Goal: Transaction & Acquisition: Purchase product/service

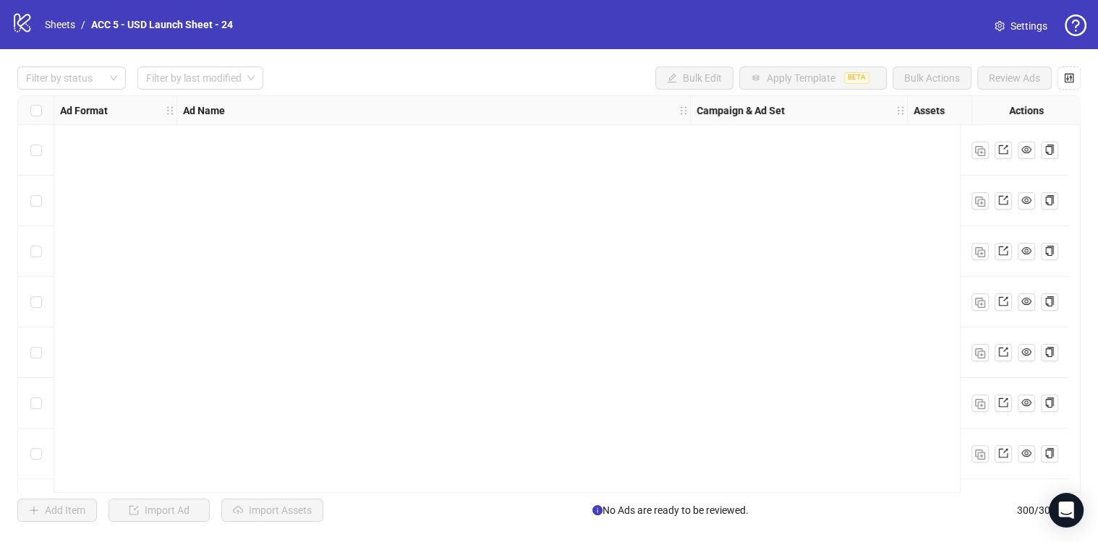
scroll to position [14821, 0]
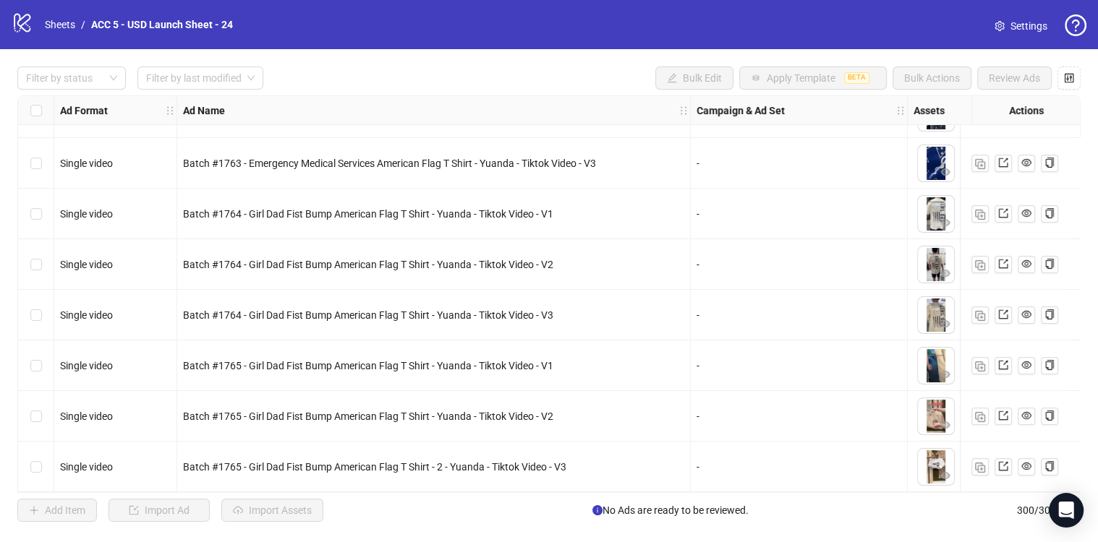
click at [982, 463] on img "button" at bounding box center [980, 468] width 10 height 10
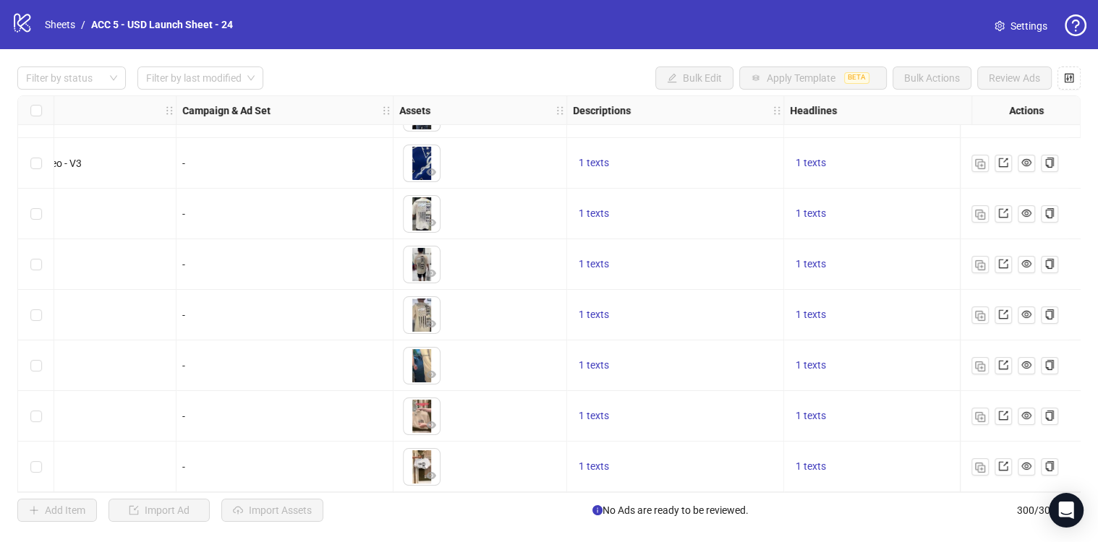
scroll to position [14821, 446]
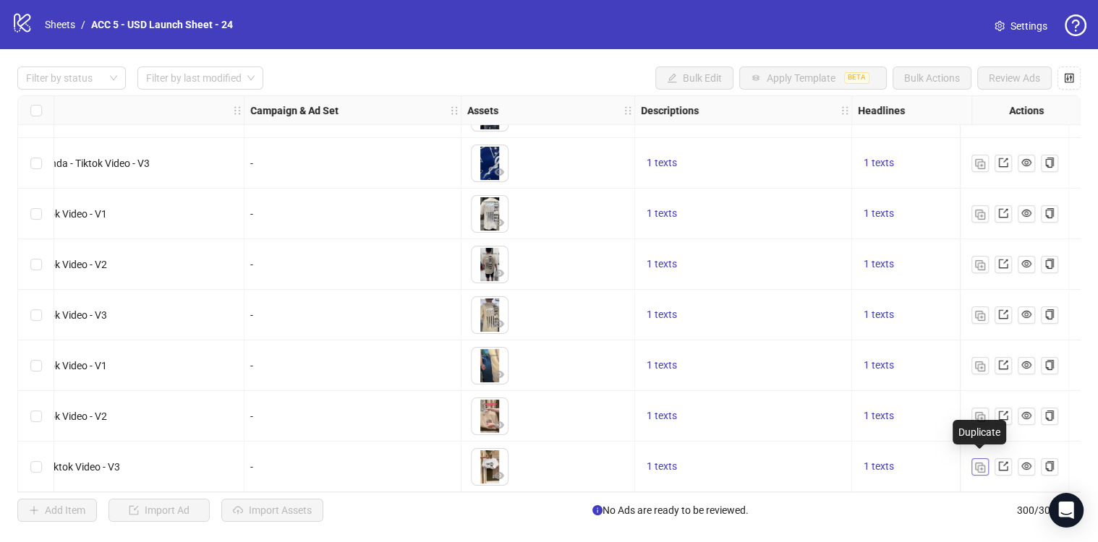
click at [983, 463] on img "button" at bounding box center [980, 468] width 10 height 10
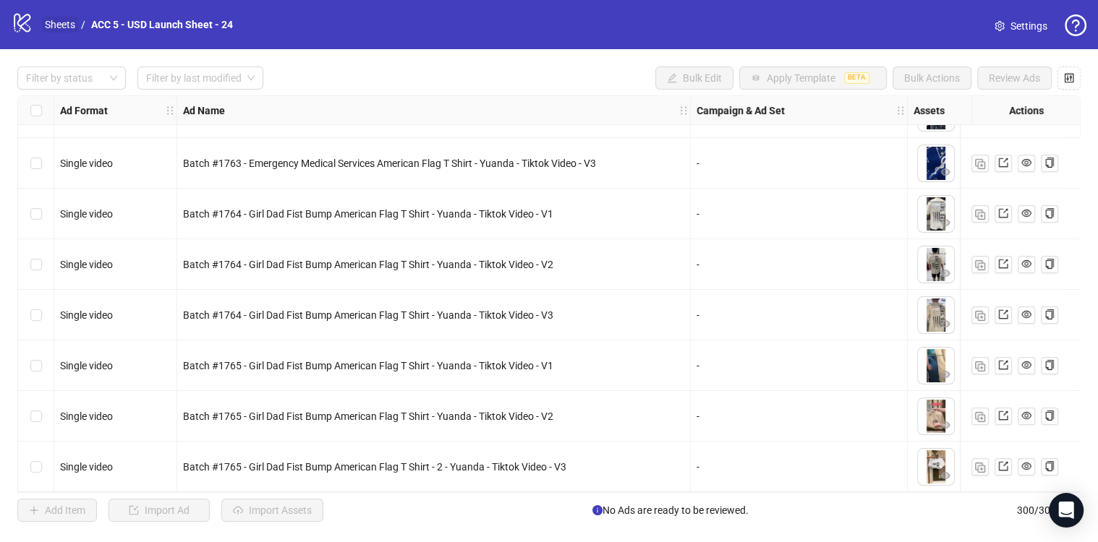
click at [66, 22] on link "Sheets" at bounding box center [60, 25] width 36 height 16
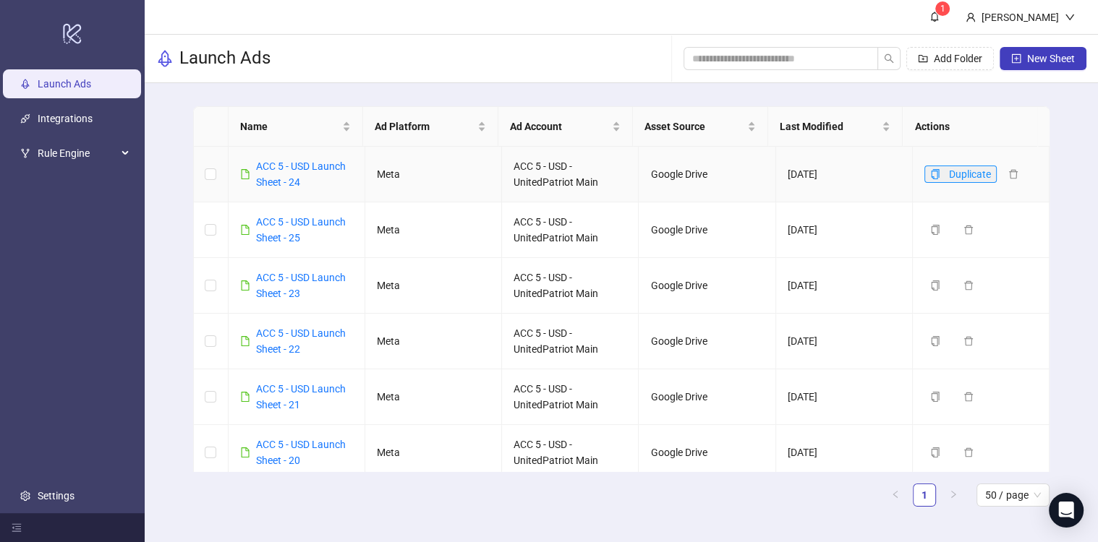
click at [931, 175] on icon "copy" at bounding box center [935, 174] width 8 height 10
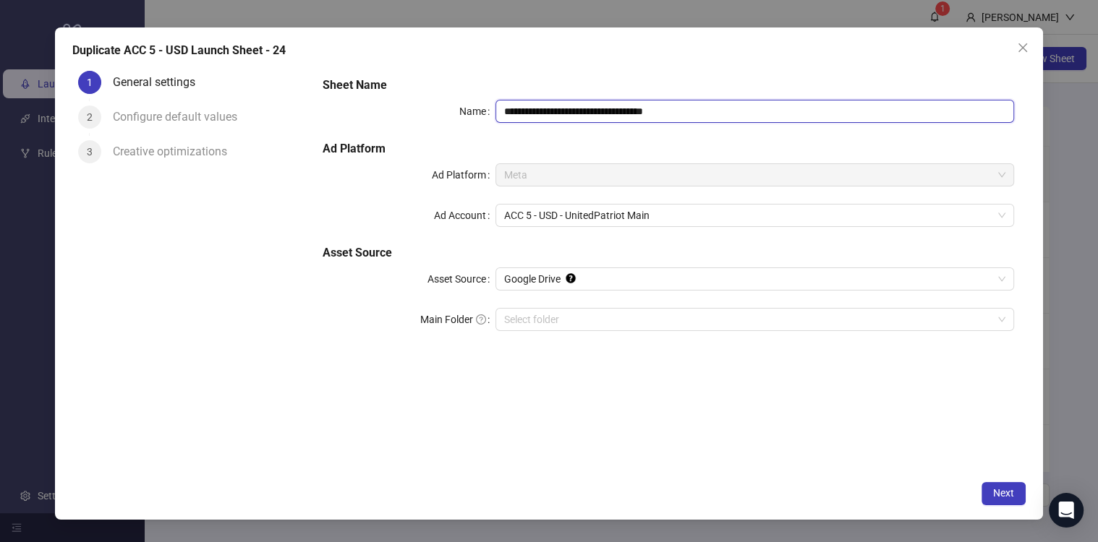
drag, startPoint x: 636, startPoint y: 114, endPoint x: 775, endPoint y: 133, distance: 140.9
click at [775, 133] on div "**********" at bounding box center [668, 212] width 704 height 283
type input "**********"
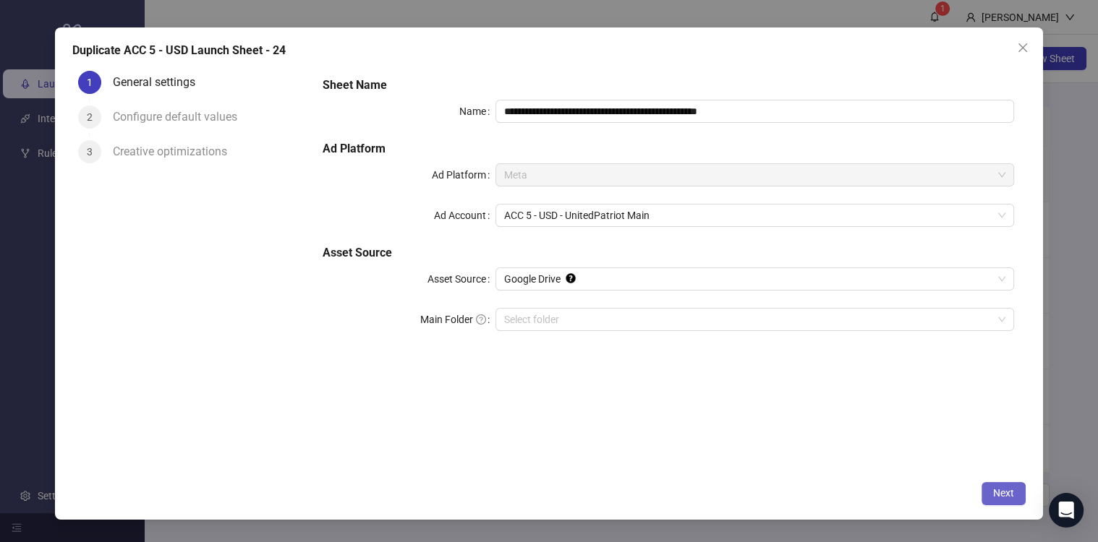
click at [997, 489] on span "Next" at bounding box center [1003, 493] width 21 height 12
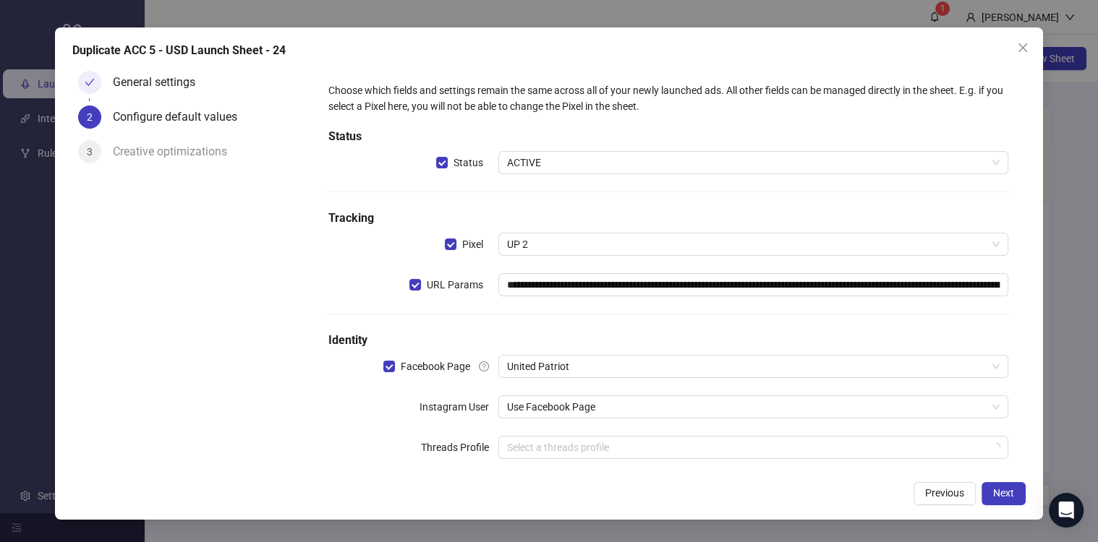
scroll to position [20, 0]
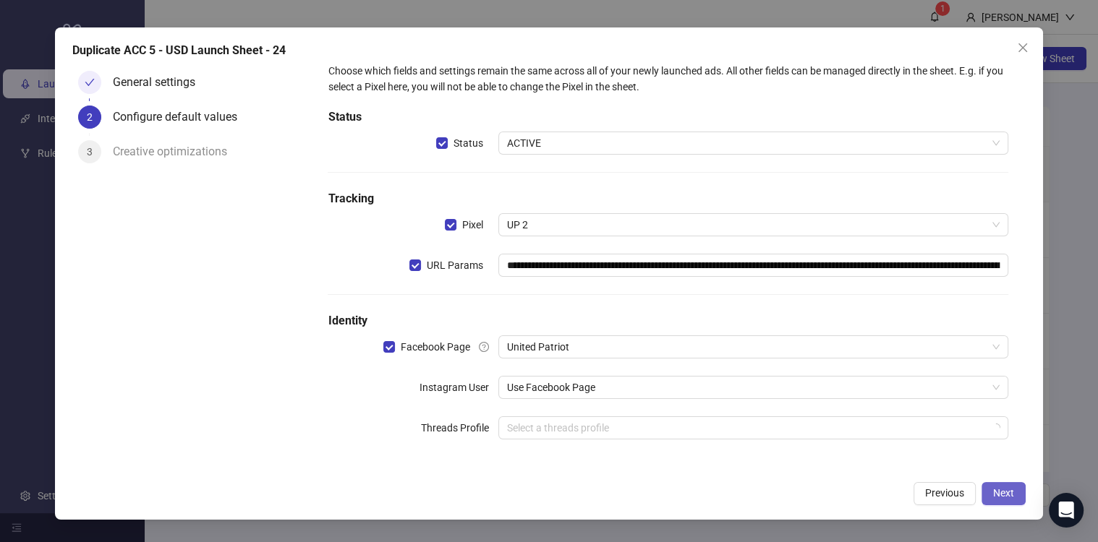
click at [996, 497] on span "Next" at bounding box center [1003, 493] width 21 height 12
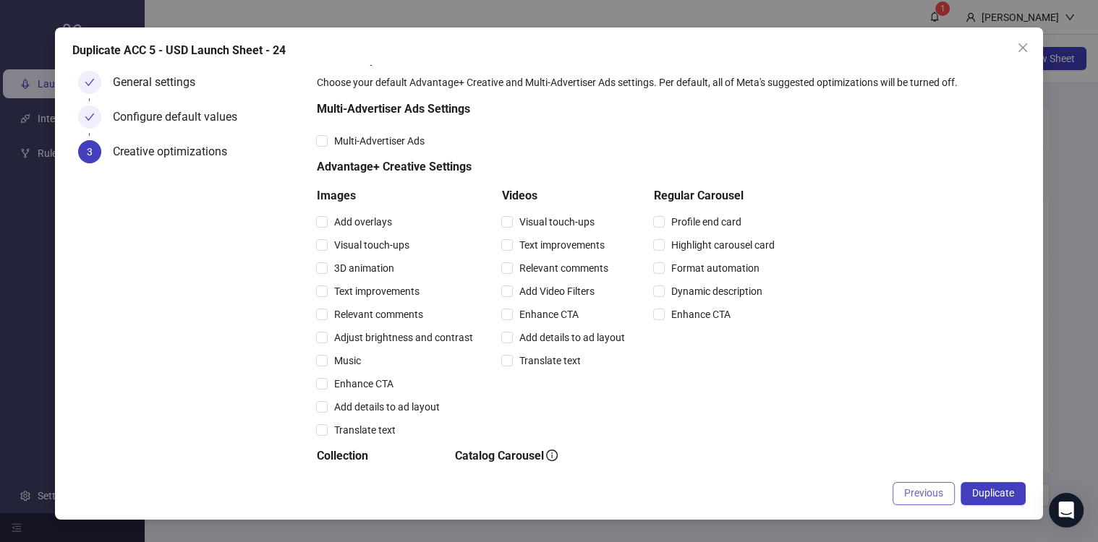
click at [925, 495] on span "Previous" at bounding box center [923, 493] width 39 height 12
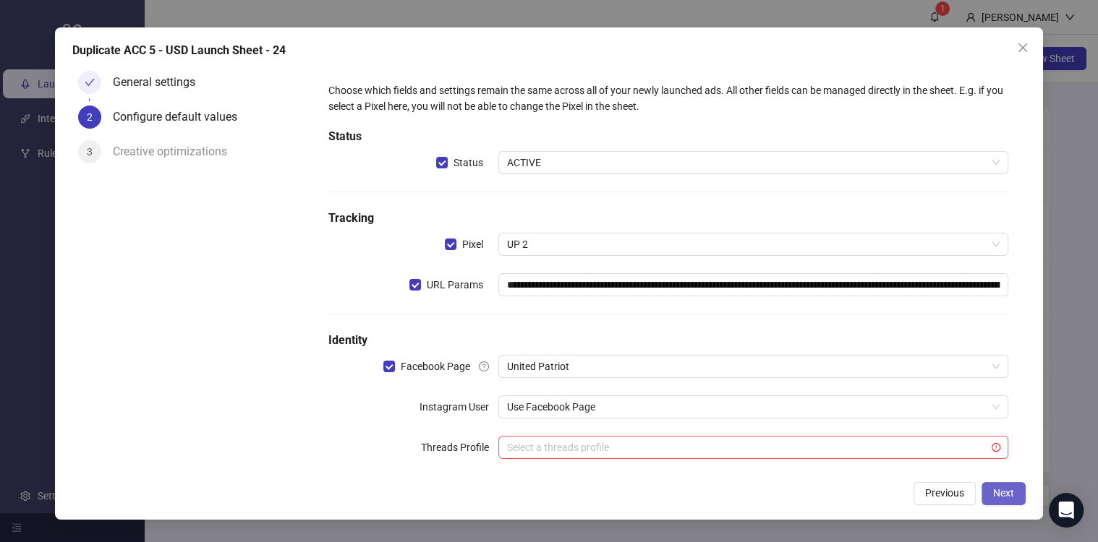
click at [1005, 495] on span "Next" at bounding box center [1003, 493] width 21 height 12
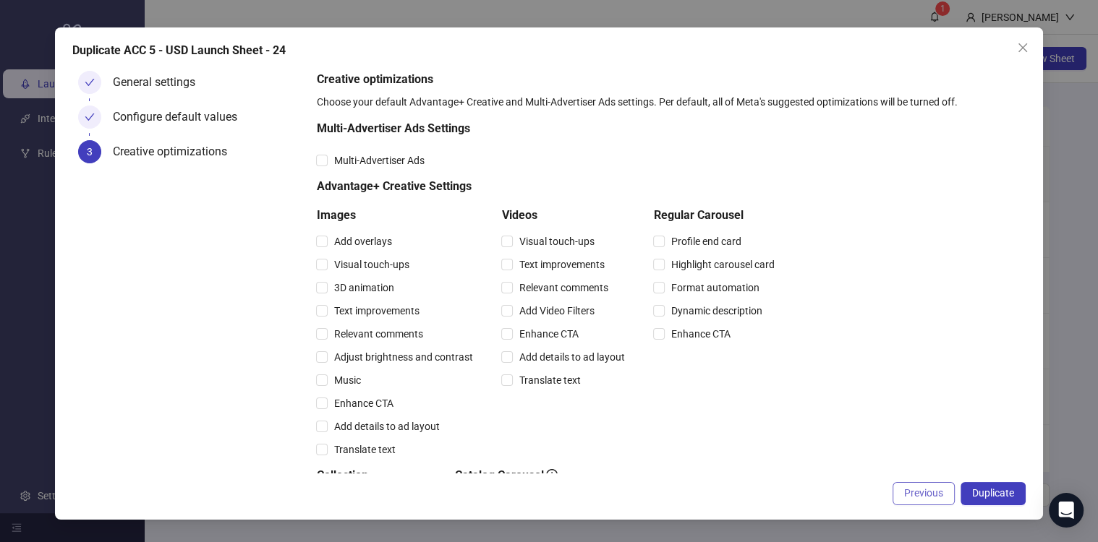
click at [916, 492] on span "Previous" at bounding box center [923, 493] width 39 height 12
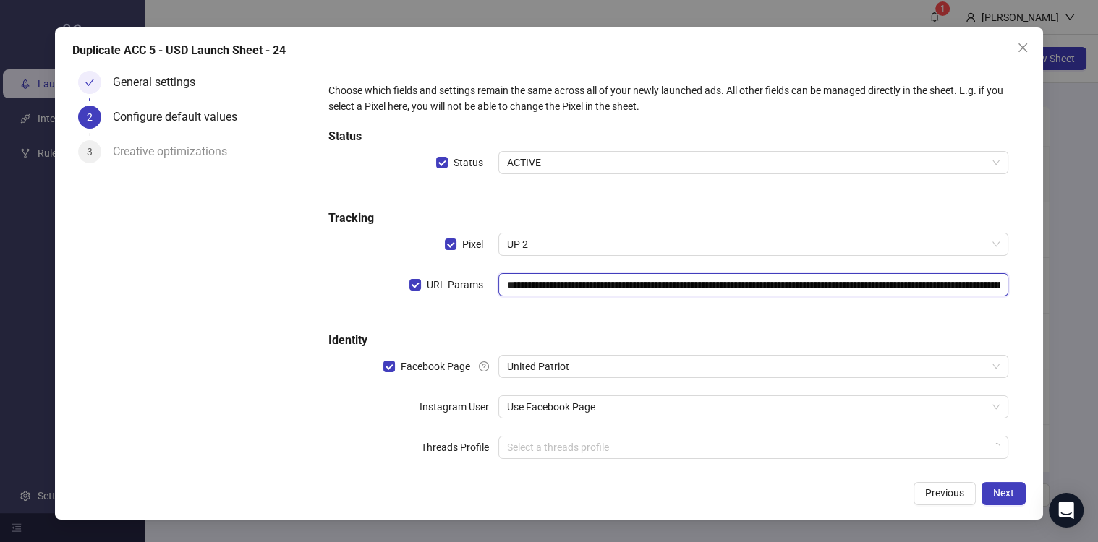
click at [656, 290] on input "**********" at bounding box center [753, 284] width 510 height 23
click at [1004, 494] on span "Next" at bounding box center [1003, 493] width 21 height 12
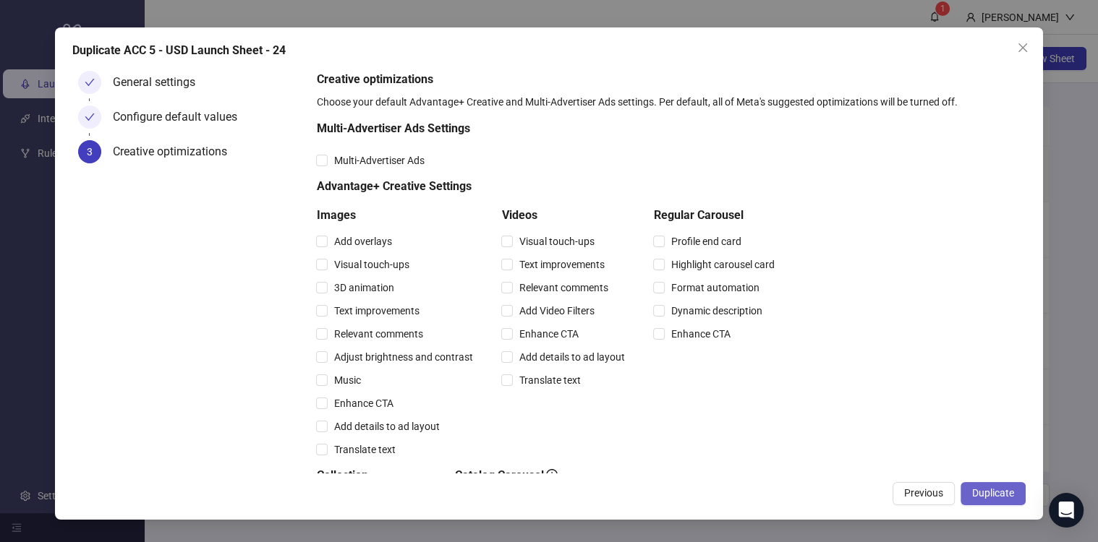
click at [1001, 494] on span "Duplicate" at bounding box center [993, 493] width 42 height 12
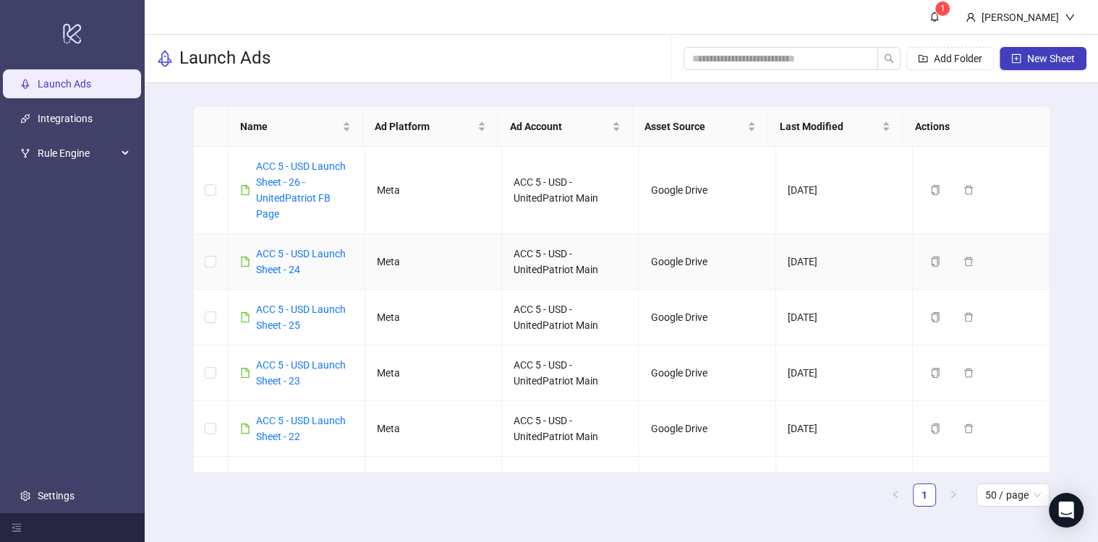
click at [303, 238] on td "ACC 5 - USD Launch Sheet - 24" at bounding box center [296, 262] width 137 height 56
click at [281, 166] on link "ACC 5 - USD Launch Sheet - 26 - UnitedPatriot FB Page" at bounding box center [301, 190] width 90 height 59
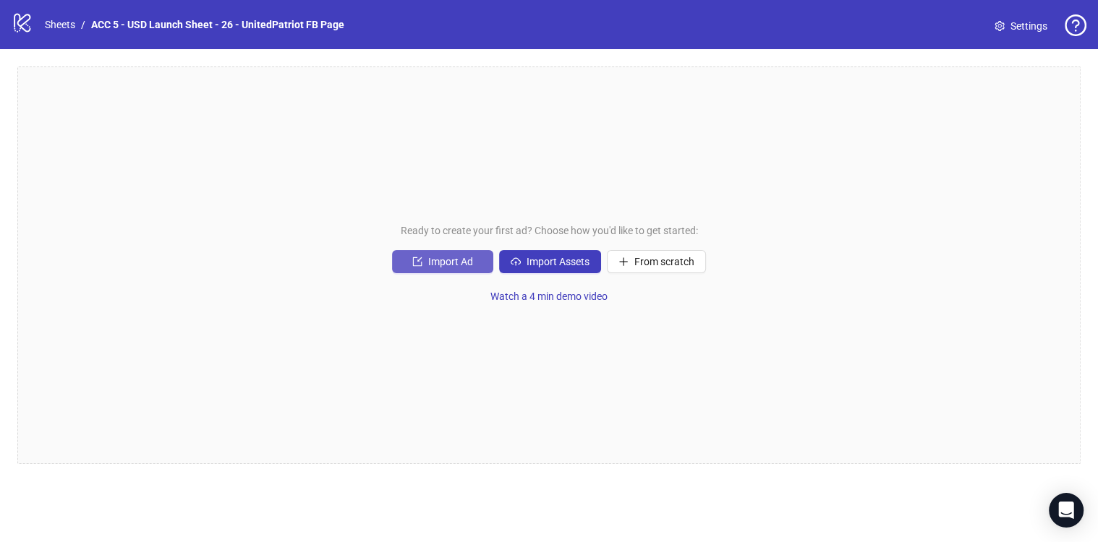
click at [440, 273] on div "Ready to create your first ad? Choose how you'd like to get started: Import Ad …" at bounding box center [548, 266] width 1063 height 398
click at [472, 268] on button "Import Ad" at bounding box center [442, 261] width 101 height 23
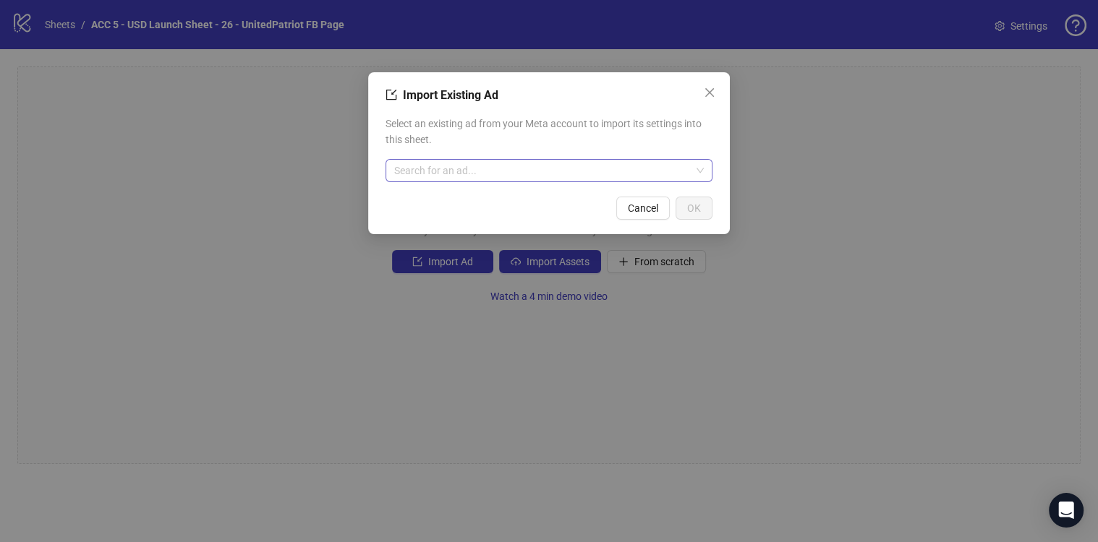
click at [480, 164] on input "search" at bounding box center [542, 171] width 296 height 22
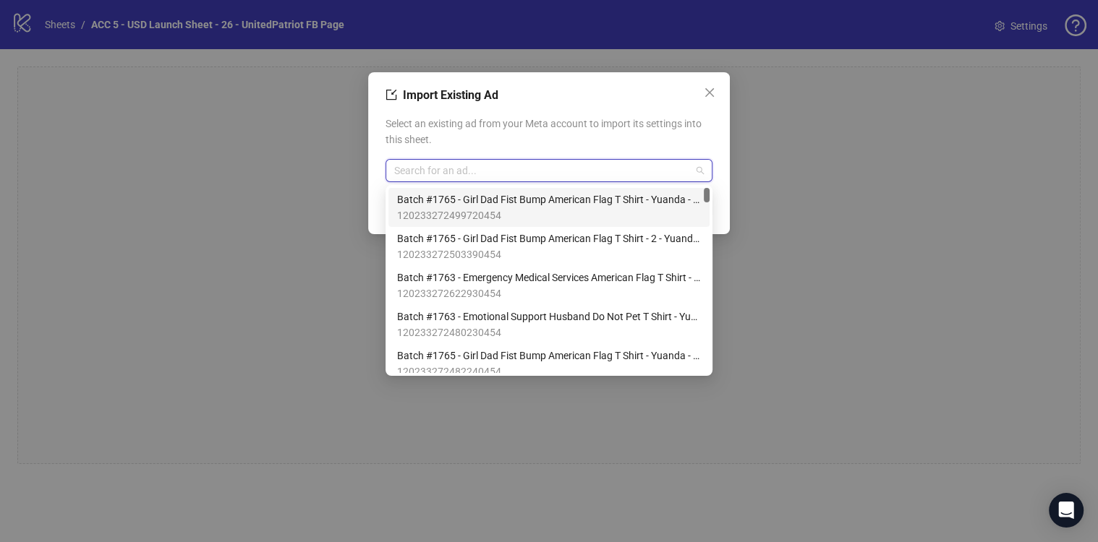
click at [534, 206] on span "Batch #1765 - Girl Dad Fist Bump American Flag T Shirt - Yuanda - Tiktok Video …" at bounding box center [549, 200] width 304 height 16
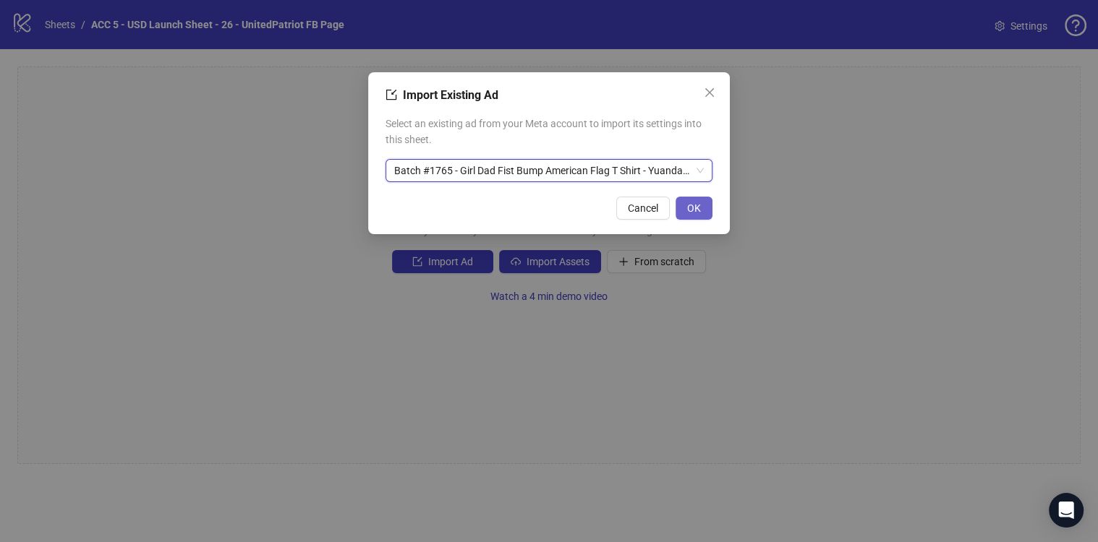
click at [683, 210] on button "OK" at bounding box center [693, 208] width 37 height 23
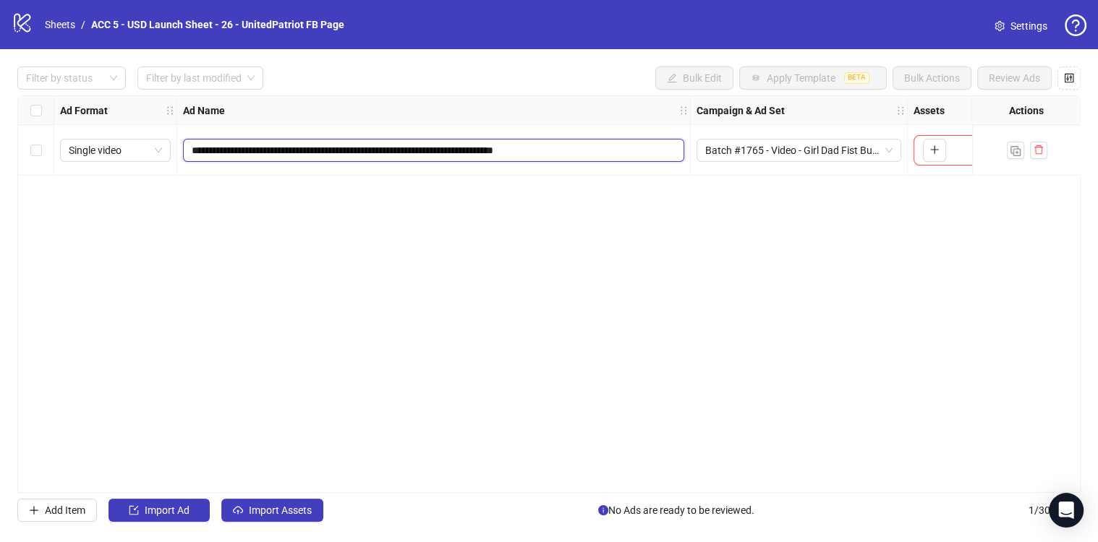
click at [593, 154] on input "**********" at bounding box center [432, 150] width 481 height 16
paste input "***"
drag, startPoint x: 532, startPoint y: 148, endPoint x: 649, endPoint y: 177, distance: 120.0
click at [649, 177] on div "**********" at bounding box center [548, 294] width 1063 height 398
drag, startPoint x: 268, startPoint y: 148, endPoint x: 247, endPoint y: 149, distance: 21.7
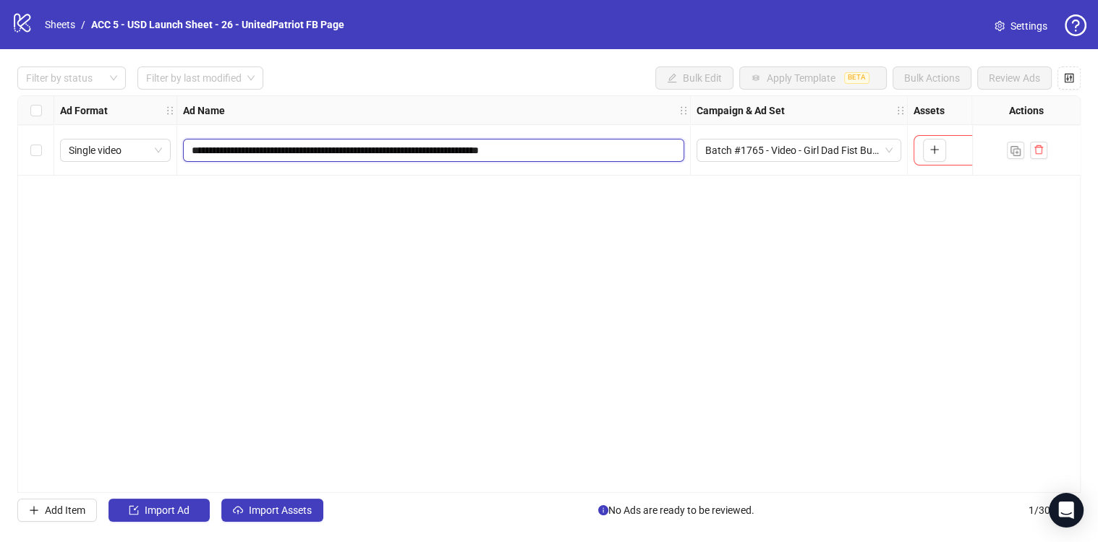
click at [247, 149] on input "**********" at bounding box center [432, 150] width 481 height 16
type input "**********"
click at [779, 150] on div "**********" at bounding box center [548, 294] width 1063 height 398
click at [844, 150] on span "Batch #1765 - Video - Girl Dad Fist Bump American Flag T Shirt - Yuanda - Tikto…" at bounding box center [778, 151] width 187 height 22
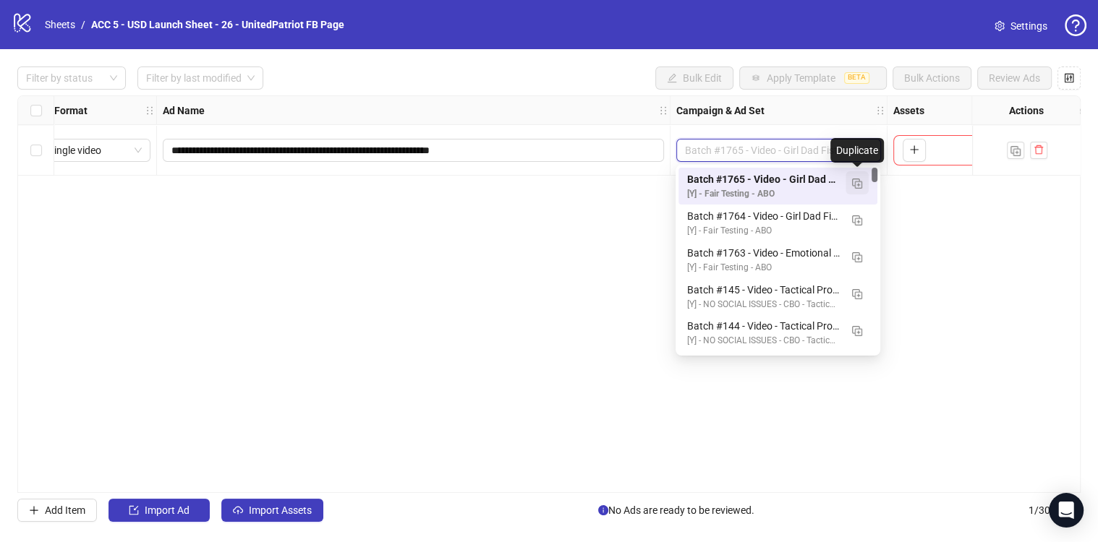
click at [856, 181] on img "button" at bounding box center [857, 184] width 10 height 10
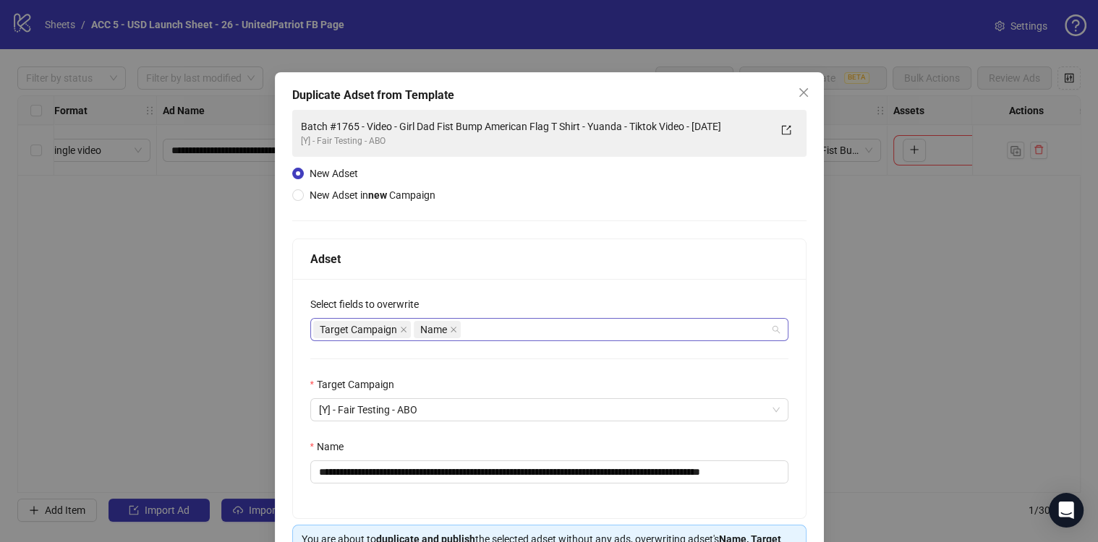
click at [505, 332] on div "Target Campaign Name" at bounding box center [541, 330] width 457 height 20
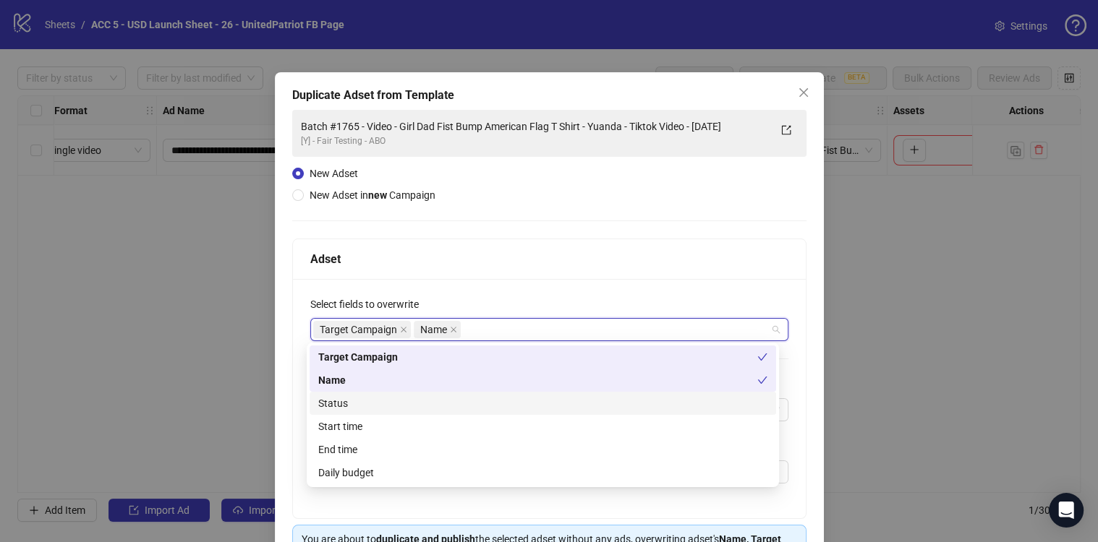
click at [350, 400] on div "Status" at bounding box center [542, 404] width 449 height 16
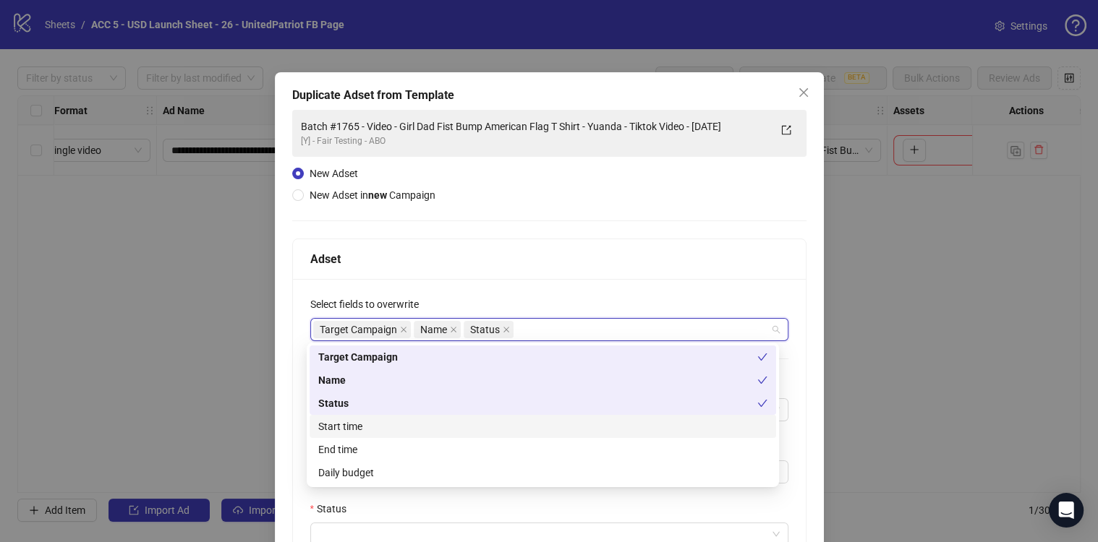
click at [350, 424] on div "Start time" at bounding box center [542, 427] width 449 height 16
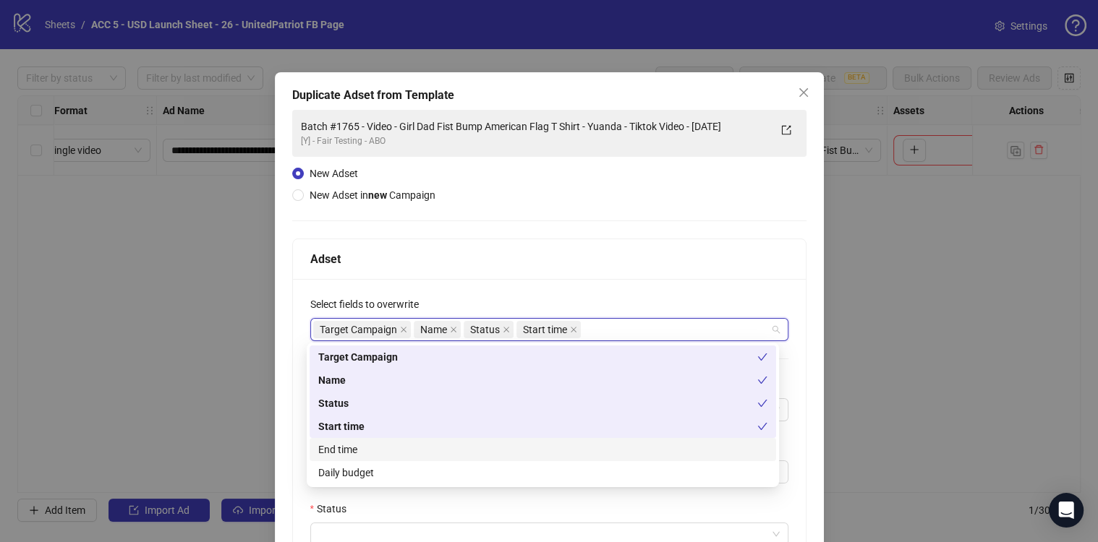
click at [354, 450] on div "End time" at bounding box center [542, 450] width 449 height 16
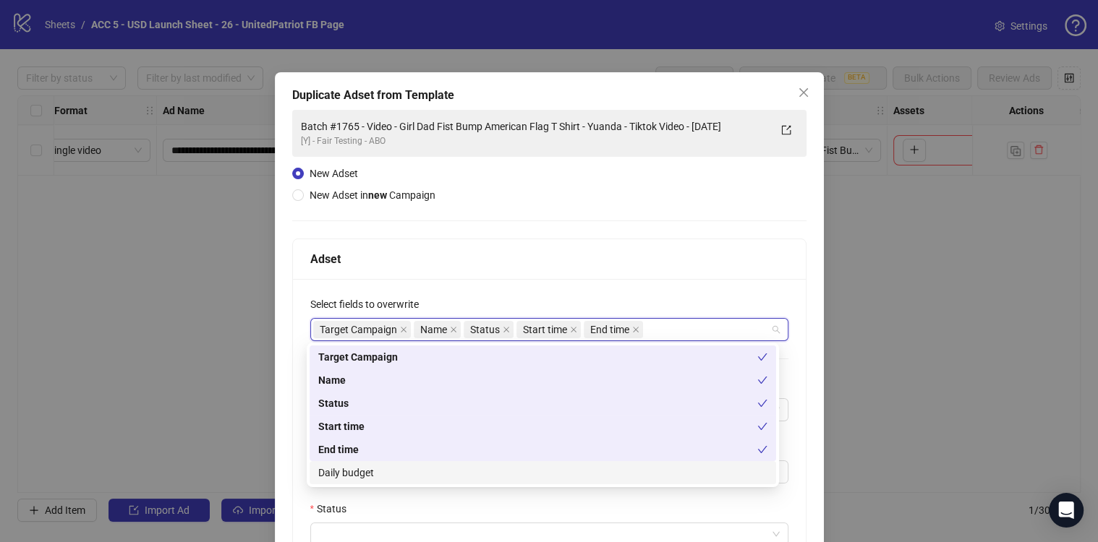
click at [364, 474] on div "Daily budget" at bounding box center [542, 473] width 449 height 16
click at [393, 521] on div "Status" at bounding box center [549, 512] width 478 height 22
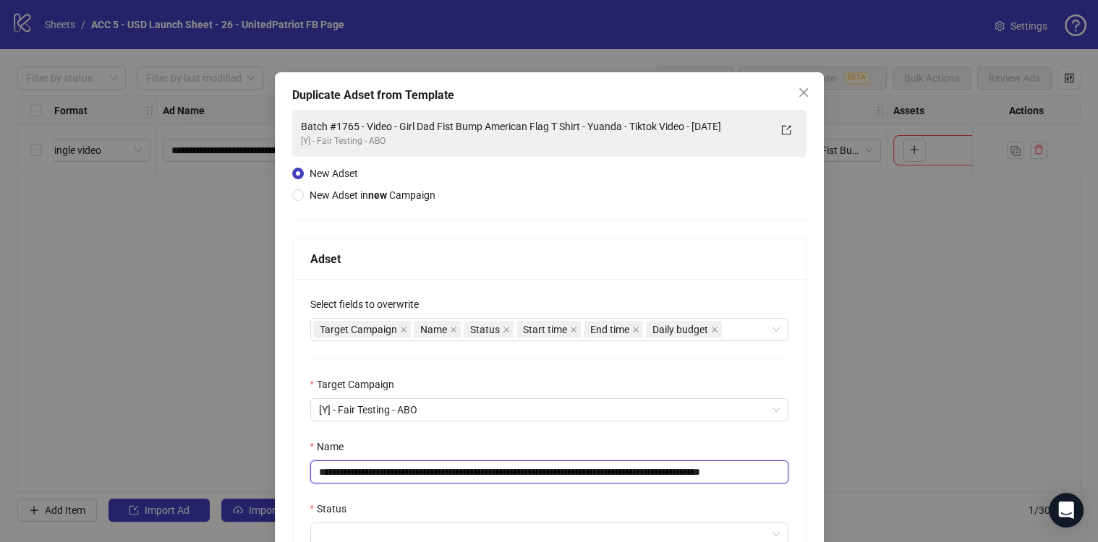
click at [416, 473] on input "**********" at bounding box center [549, 472] width 478 height 23
paste input "text"
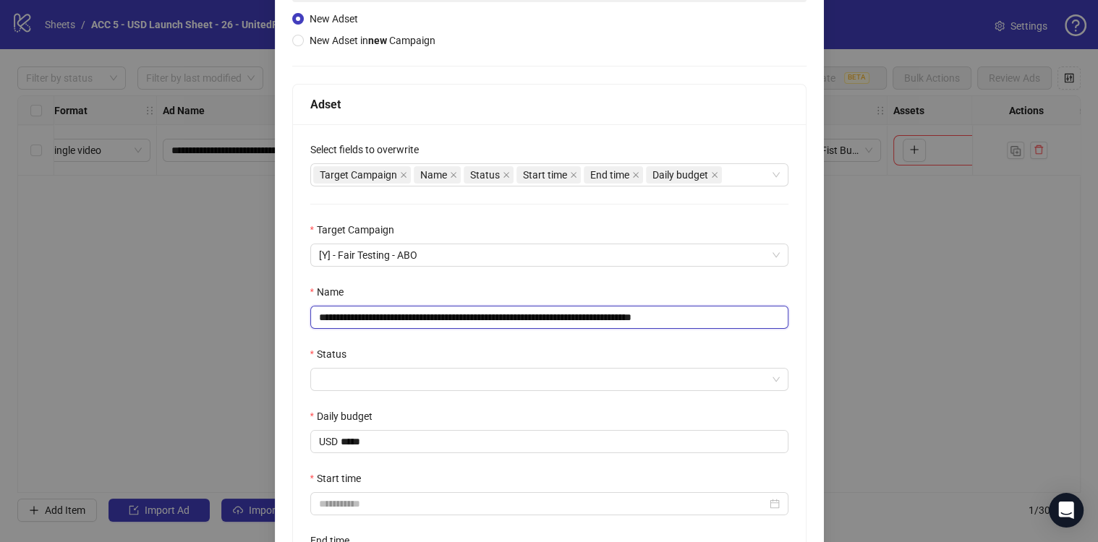
scroll to position [265, 0]
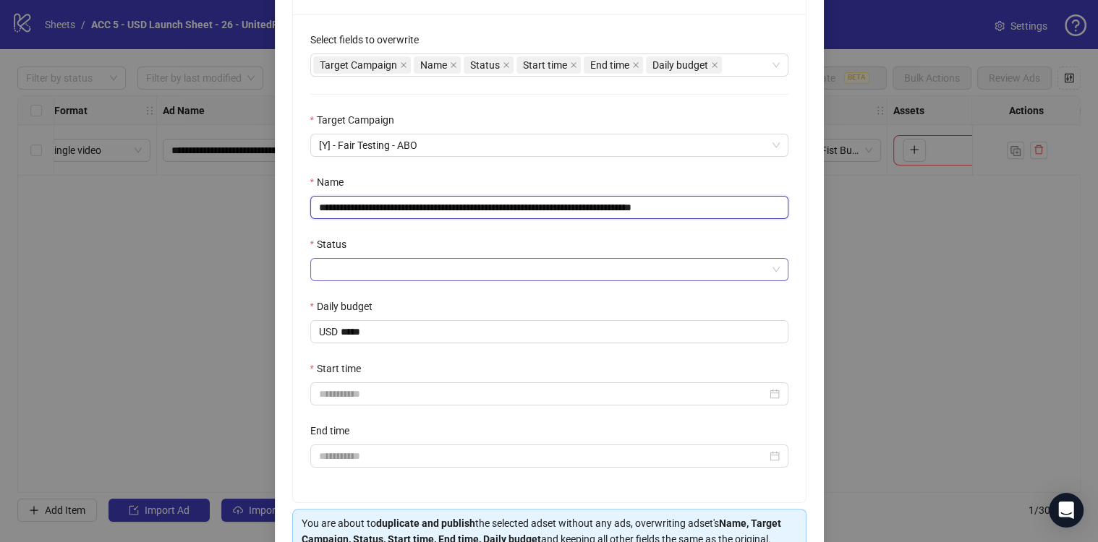
type input "**********"
click at [348, 268] on input "Status" at bounding box center [543, 270] width 448 height 22
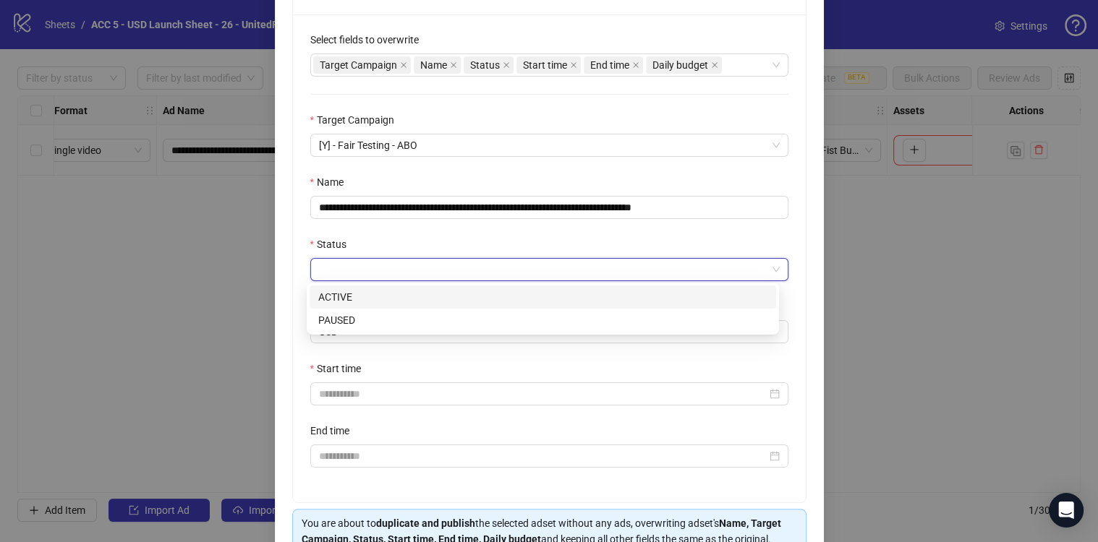
click at [348, 289] on div "ACTIVE" at bounding box center [542, 297] width 466 height 23
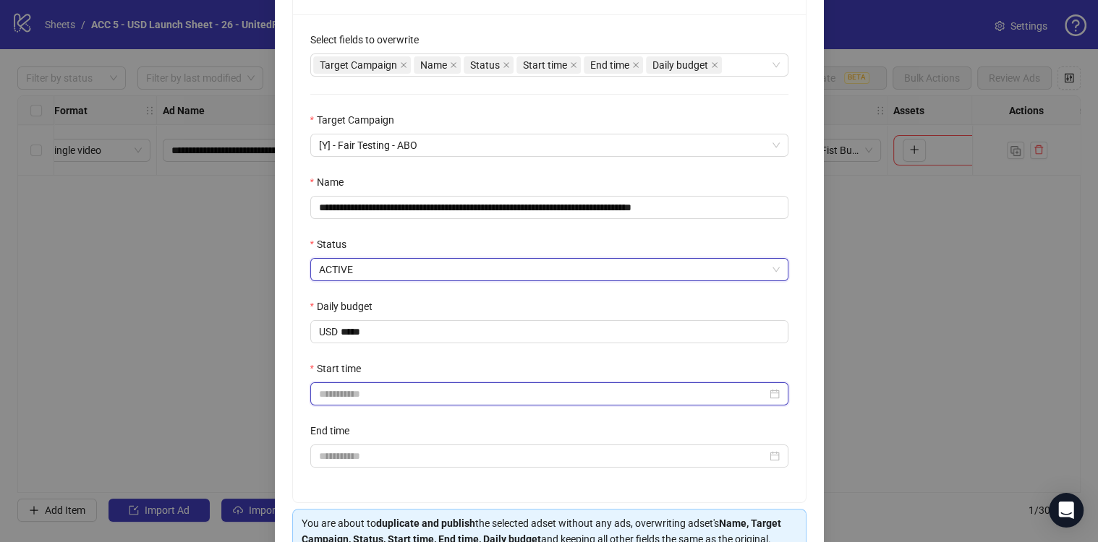
click at [377, 388] on input "Start time" at bounding box center [543, 394] width 448 height 16
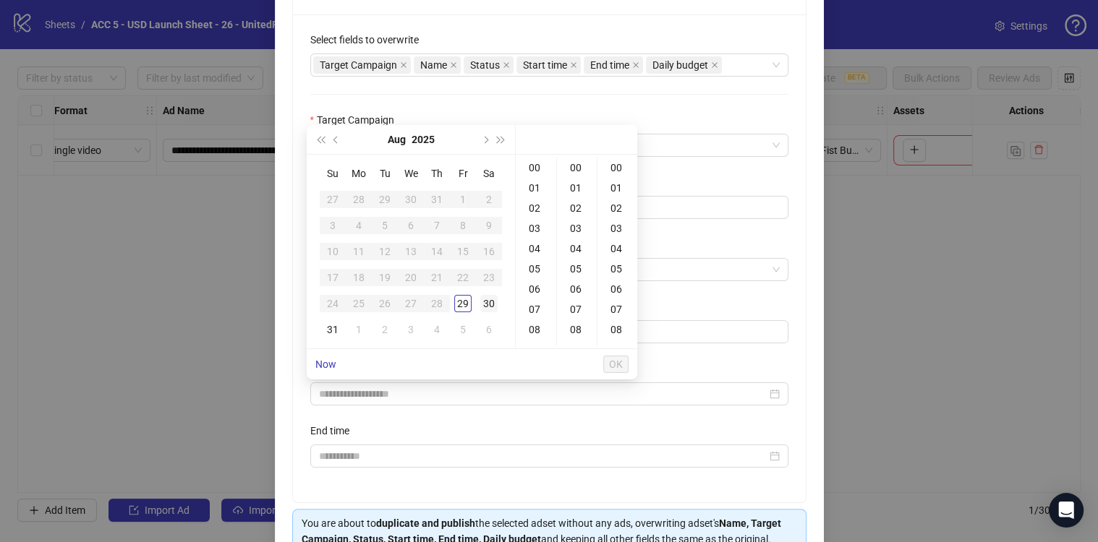
click at [487, 301] on div "30" at bounding box center [488, 303] width 17 height 17
click at [537, 204] on div "02" at bounding box center [535, 208] width 35 height 20
type input "**********"
click at [618, 364] on span "OK" at bounding box center [616, 365] width 14 height 12
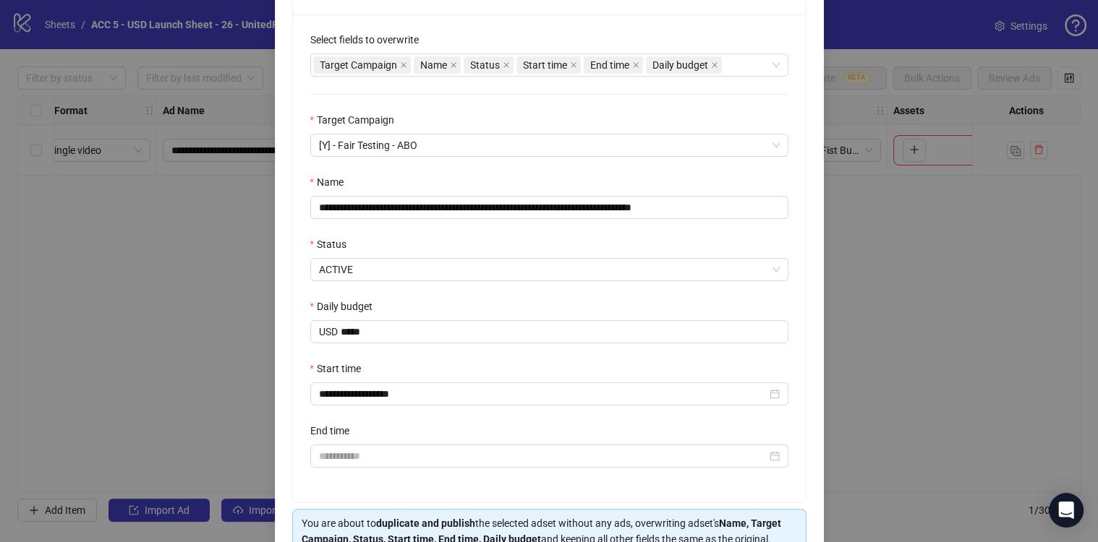
scroll to position [338, 0]
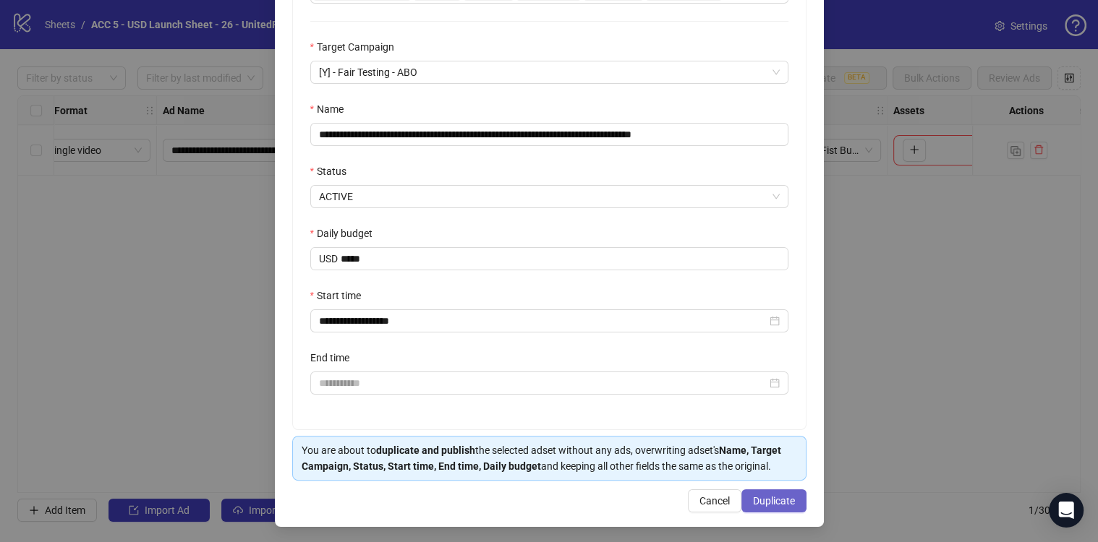
click at [756, 504] on span "Duplicate" at bounding box center [774, 501] width 42 height 12
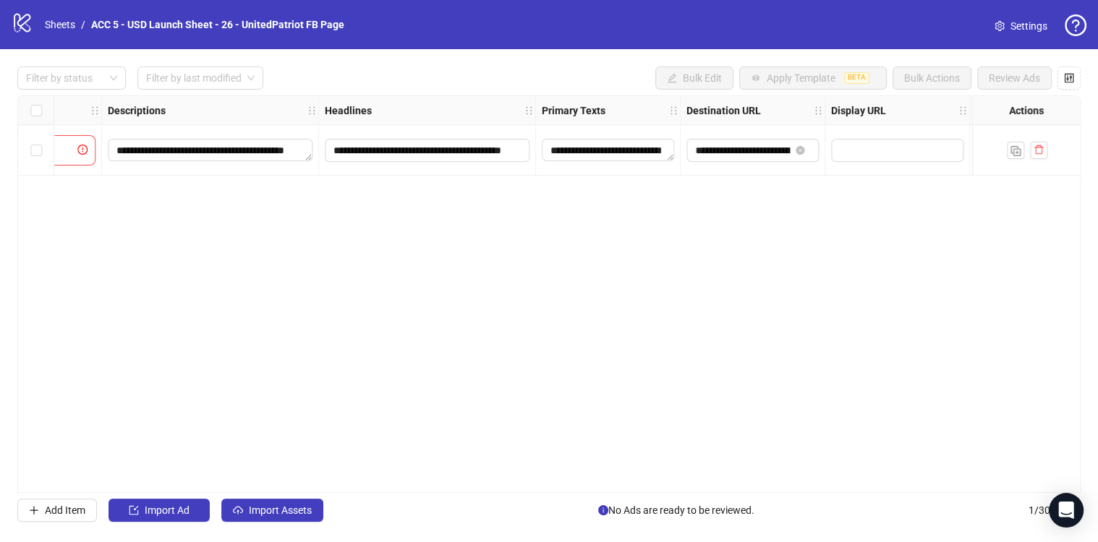
scroll to position [0, 1054]
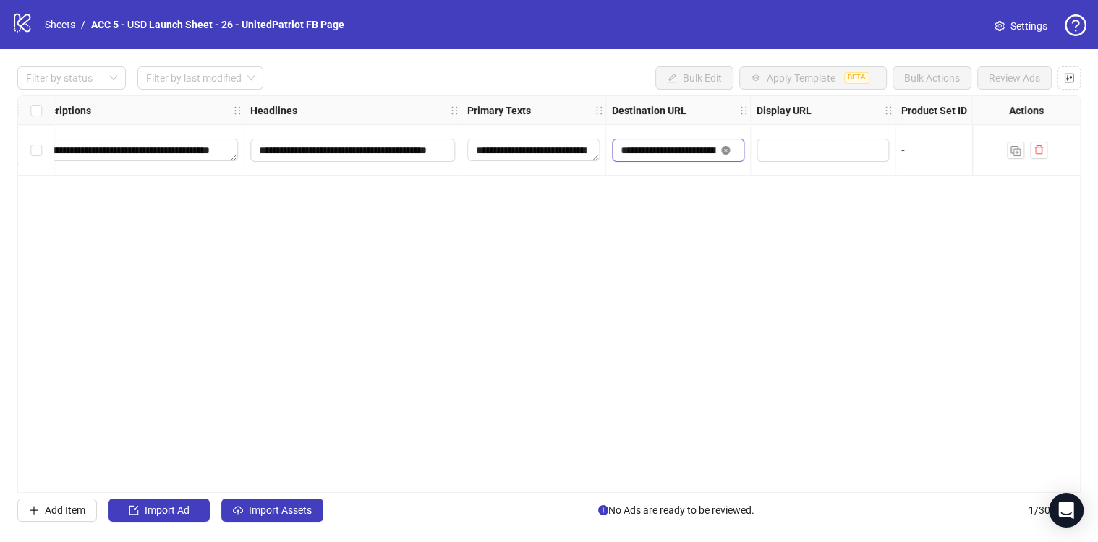
click at [723, 148] on icon "close-circle" at bounding box center [725, 150] width 9 height 9
click at [658, 155] on input "text" at bounding box center [662, 150] width 85 height 16
paste input "**********"
type input "**********"
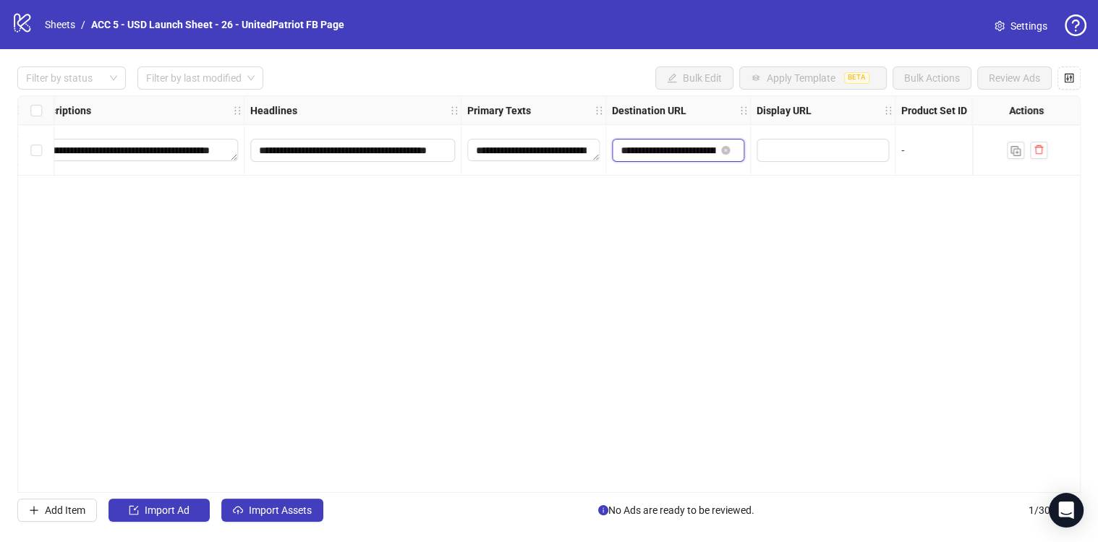
scroll to position [0, 256]
click at [727, 210] on div "**********" at bounding box center [548, 294] width 1063 height 398
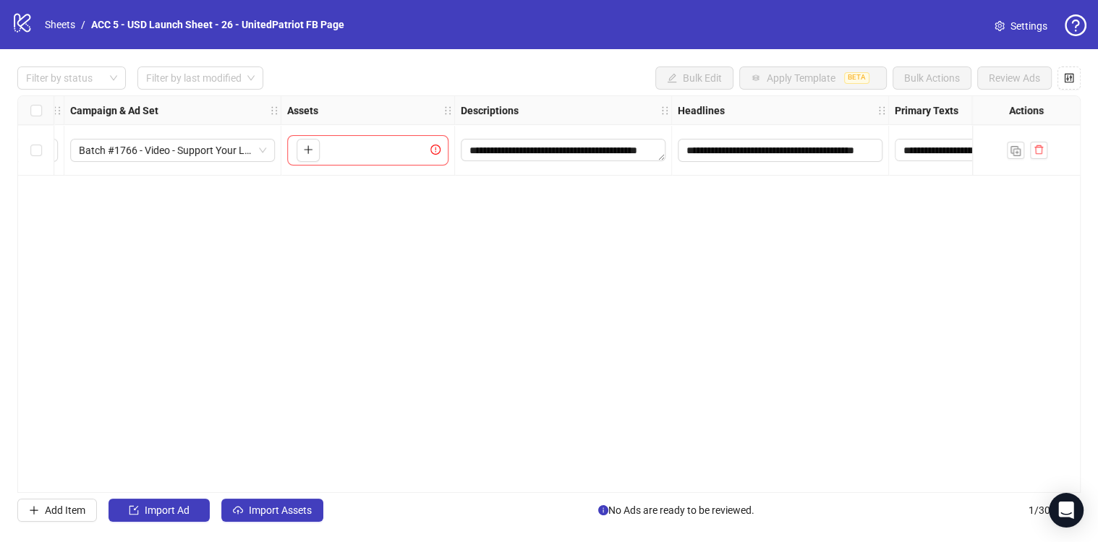
scroll to position [0, 619]
click at [312, 145] on icon "plus" at bounding box center [315, 150] width 10 height 10
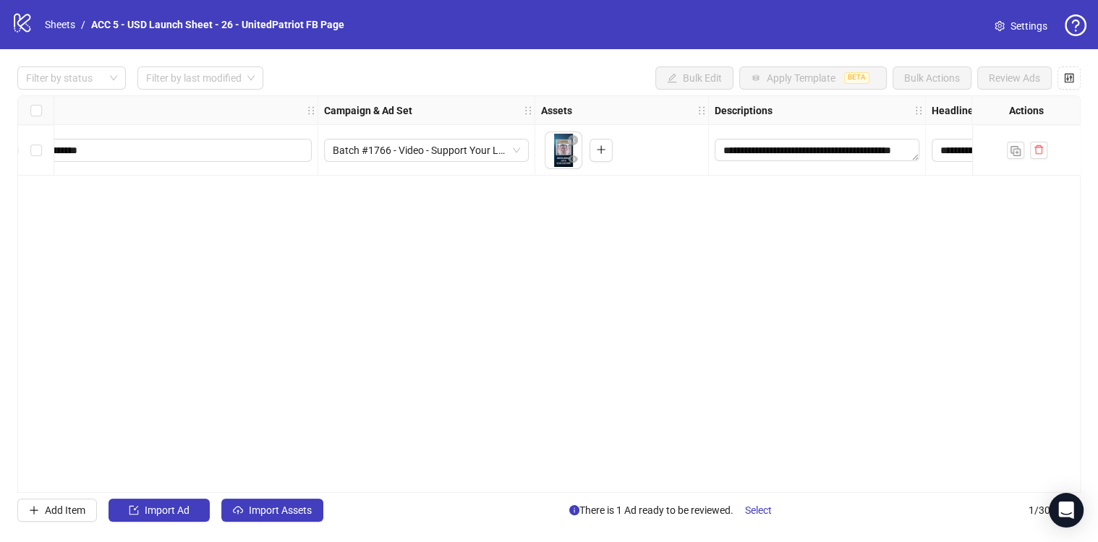
scroll to position [0, 0]
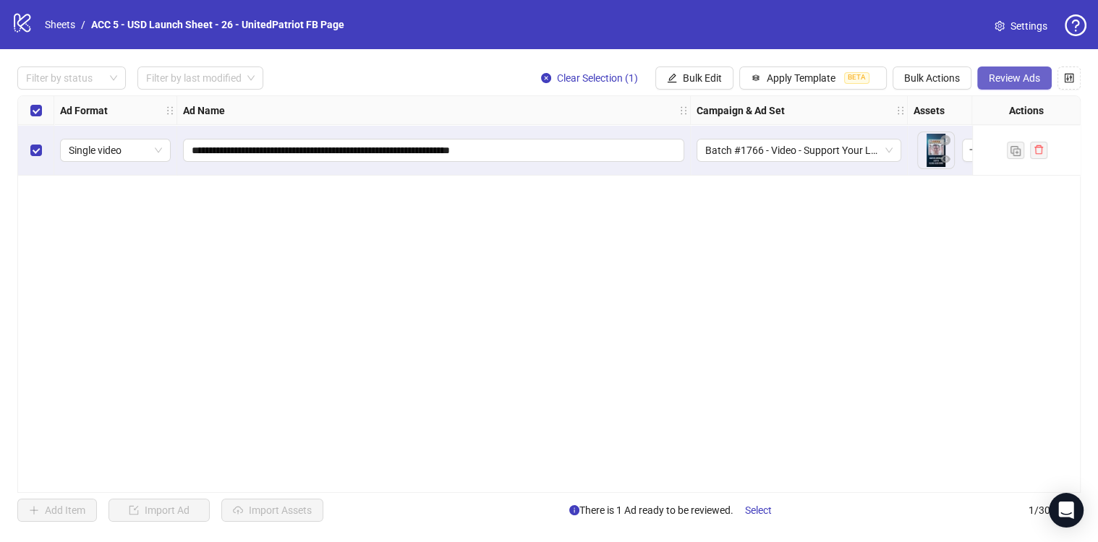
click at [1004, 85] on button "Review Ads" at bounding box center [1014, 78] width 74 height 23
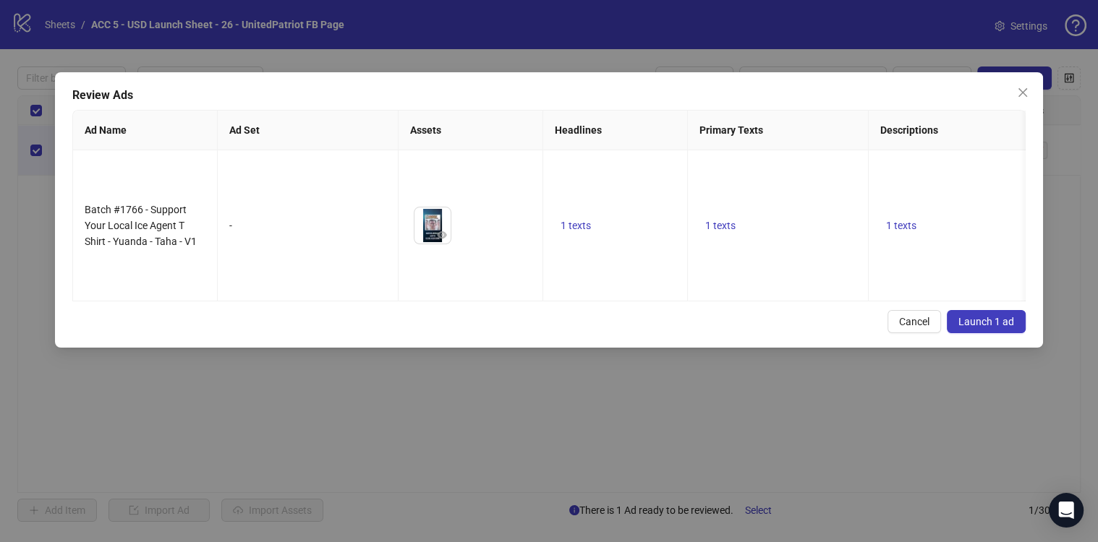
click at [981, 316] on span "Launch 1 ad" at bounding box center [986, 322] width 56 height 12
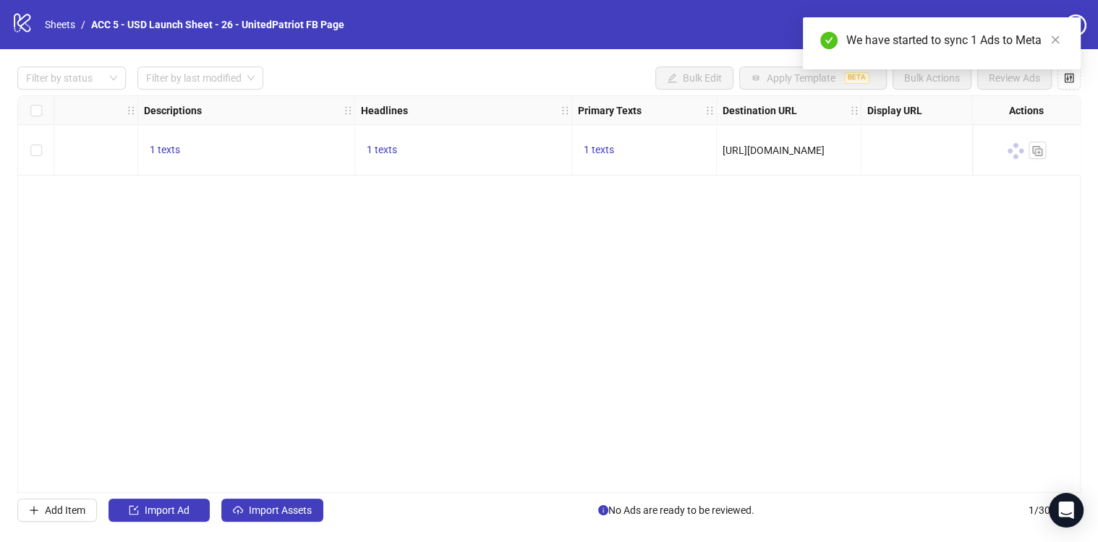
scroll to position [0, 1030]
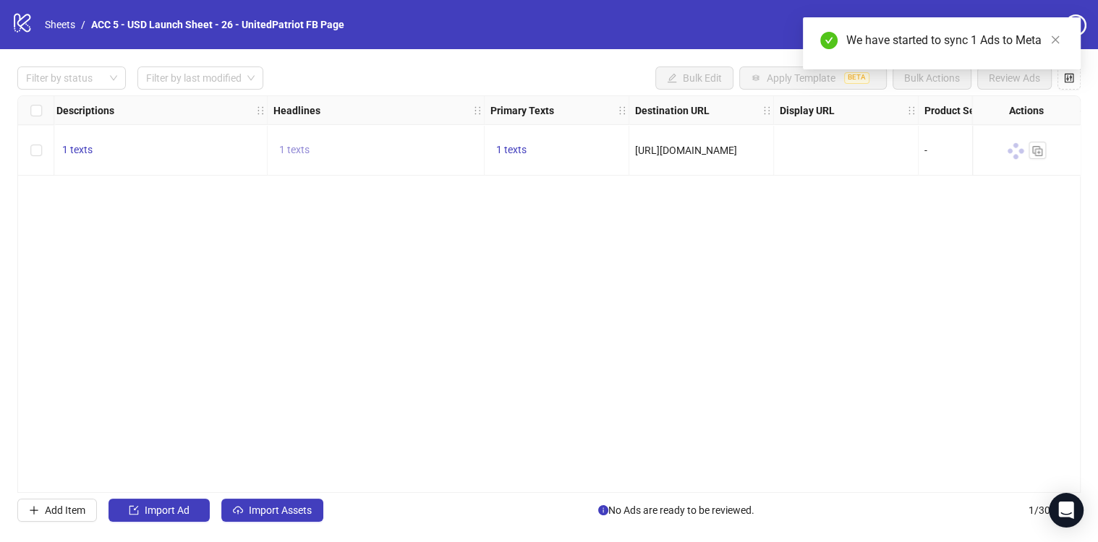
click at [309, 149] on button "1 texts" at bounding box center [294, 150] width 42 height 17
click at [289, 151] on span "1 texts" at bounding box center [294, 150] width 30 height 12
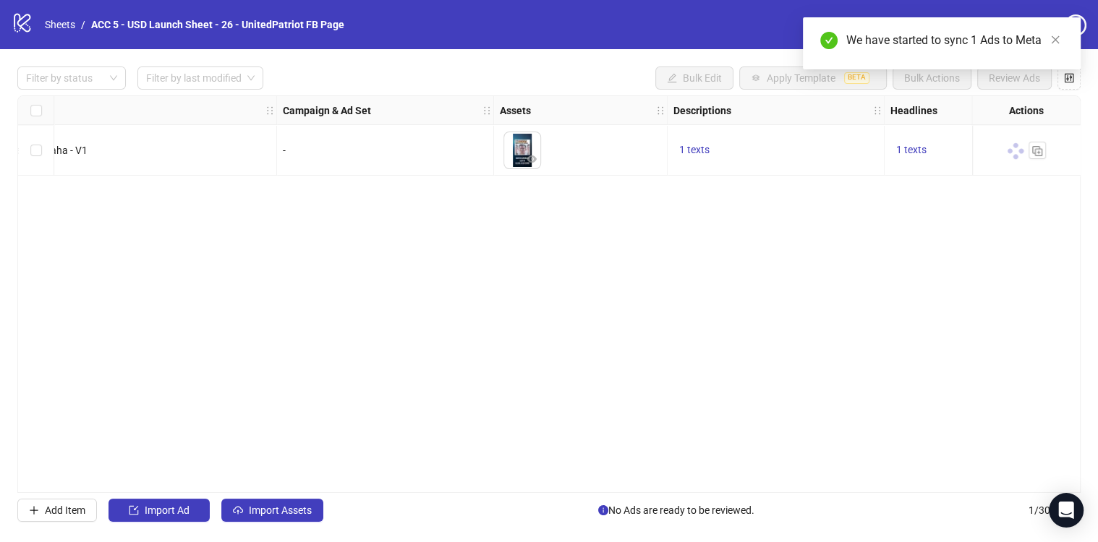
scroll to position [0, 0]
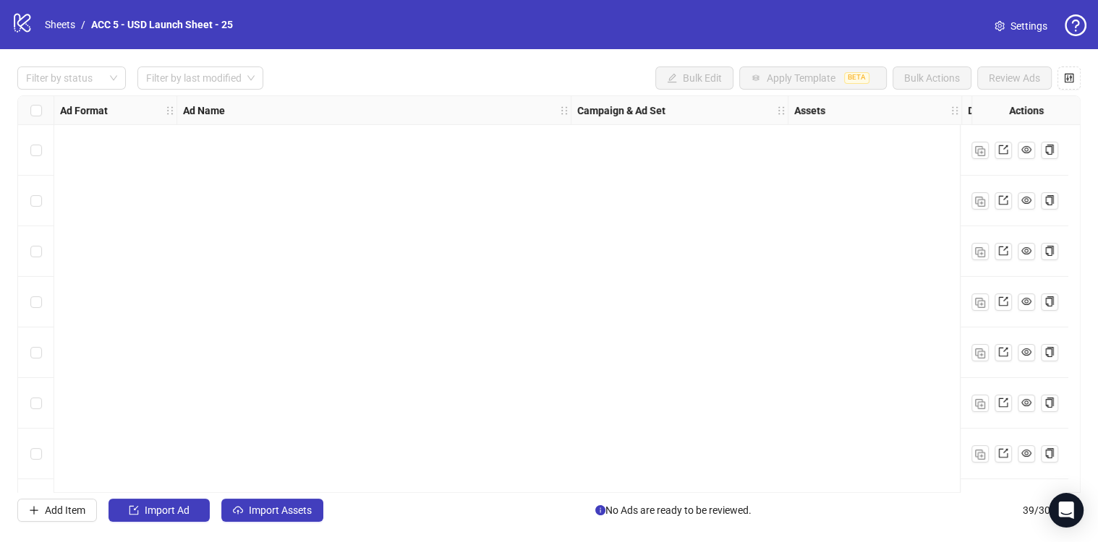
scroll to position [1611, 51]
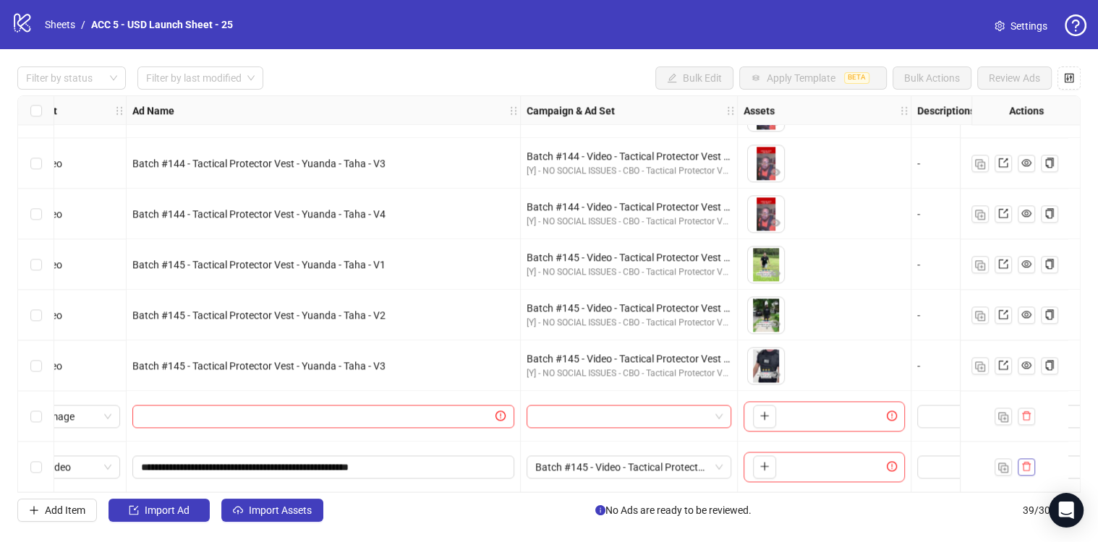
click at [1023, 462] on icon "delete" at bounding box center [1026, 466] width 9 height 9
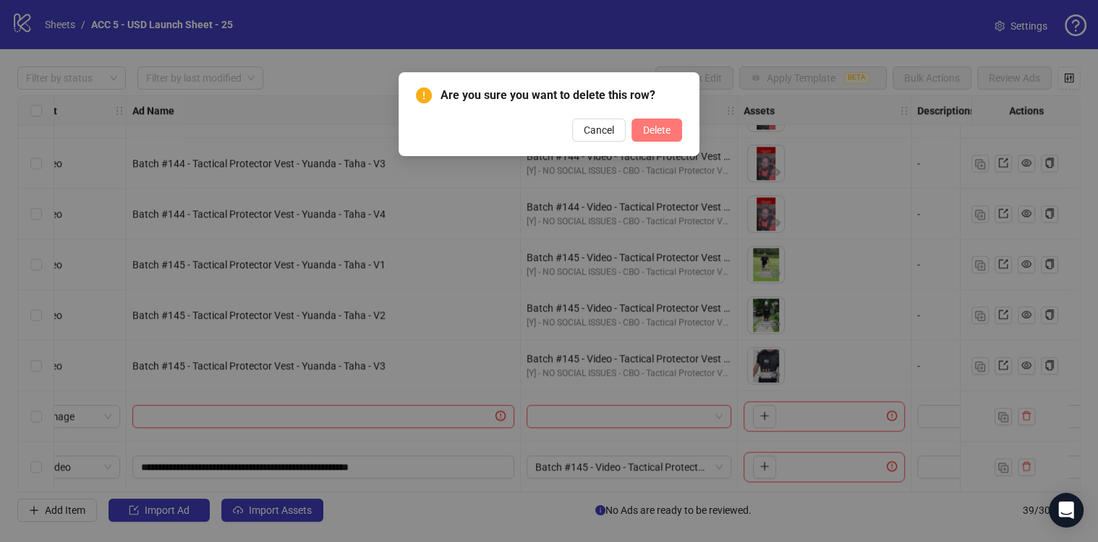
click at [658, 130] on span "Delete" at bounding box center [656, 130] width 27 height 12
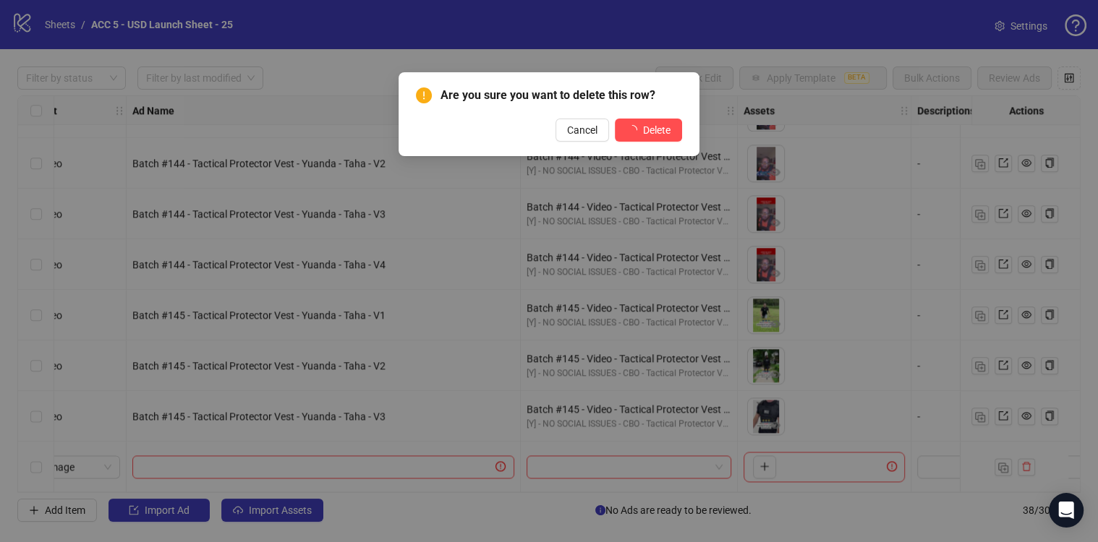
scroll to position [1560, 51]
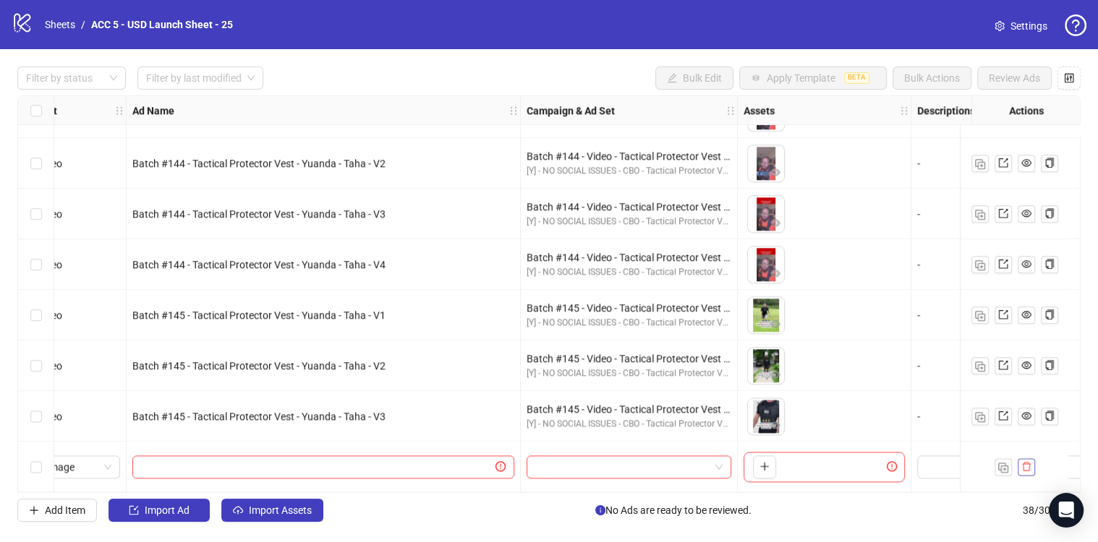
click at [1025, 465] on icon "delete" at bounding box center [1026, 466] width 9 height 9
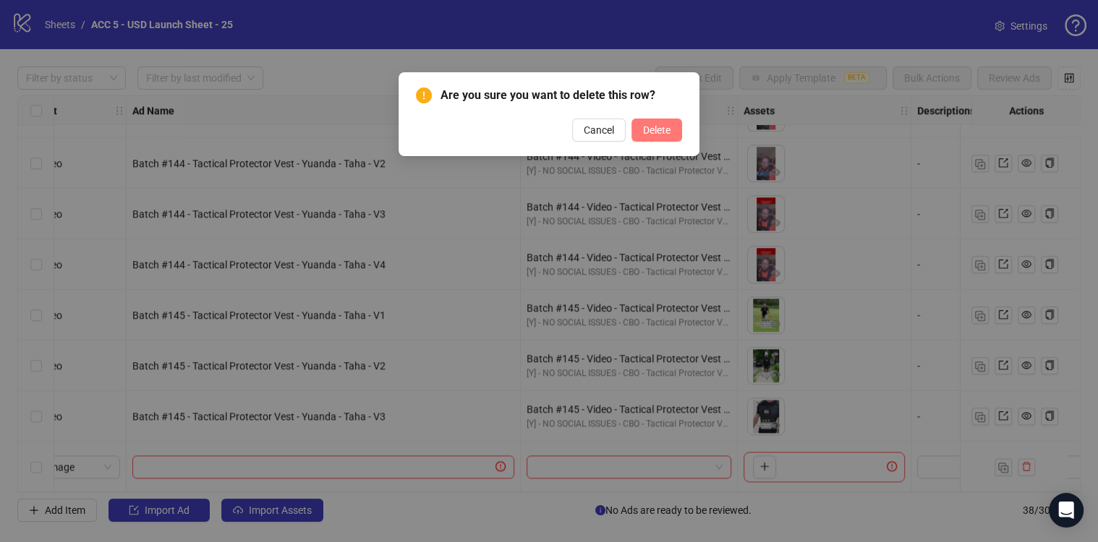
click at [638, 132] on button "Delete" at bounding box center [656, 130] width 51 height 23
